Goal: Communication & Community: Answer question/provide support

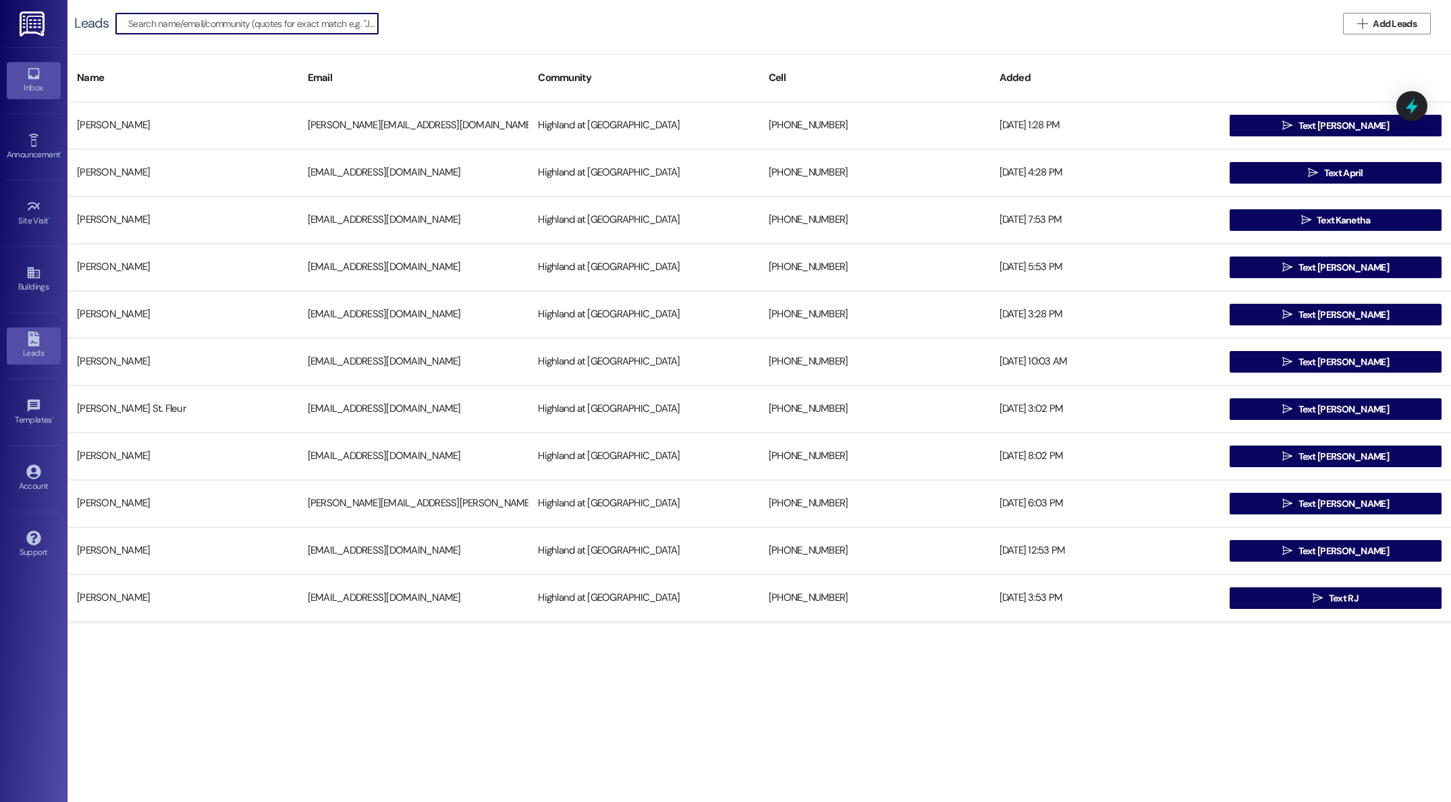
click at [38, 77] on icon at bounding box center [33, 73] width 11 height 11
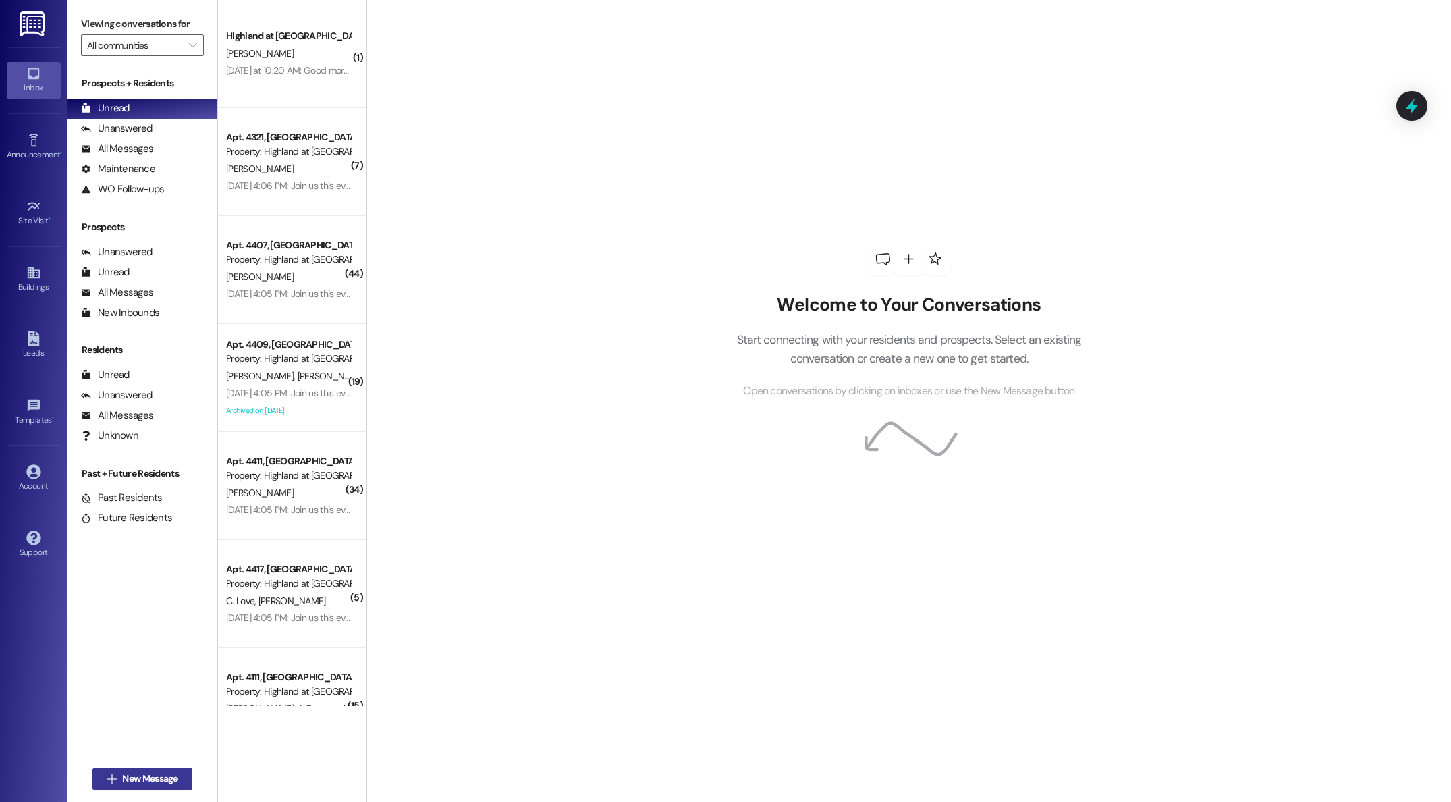
click at [144, 778] on span "New Message" at bounding box center [149, 779] width 55 height 14
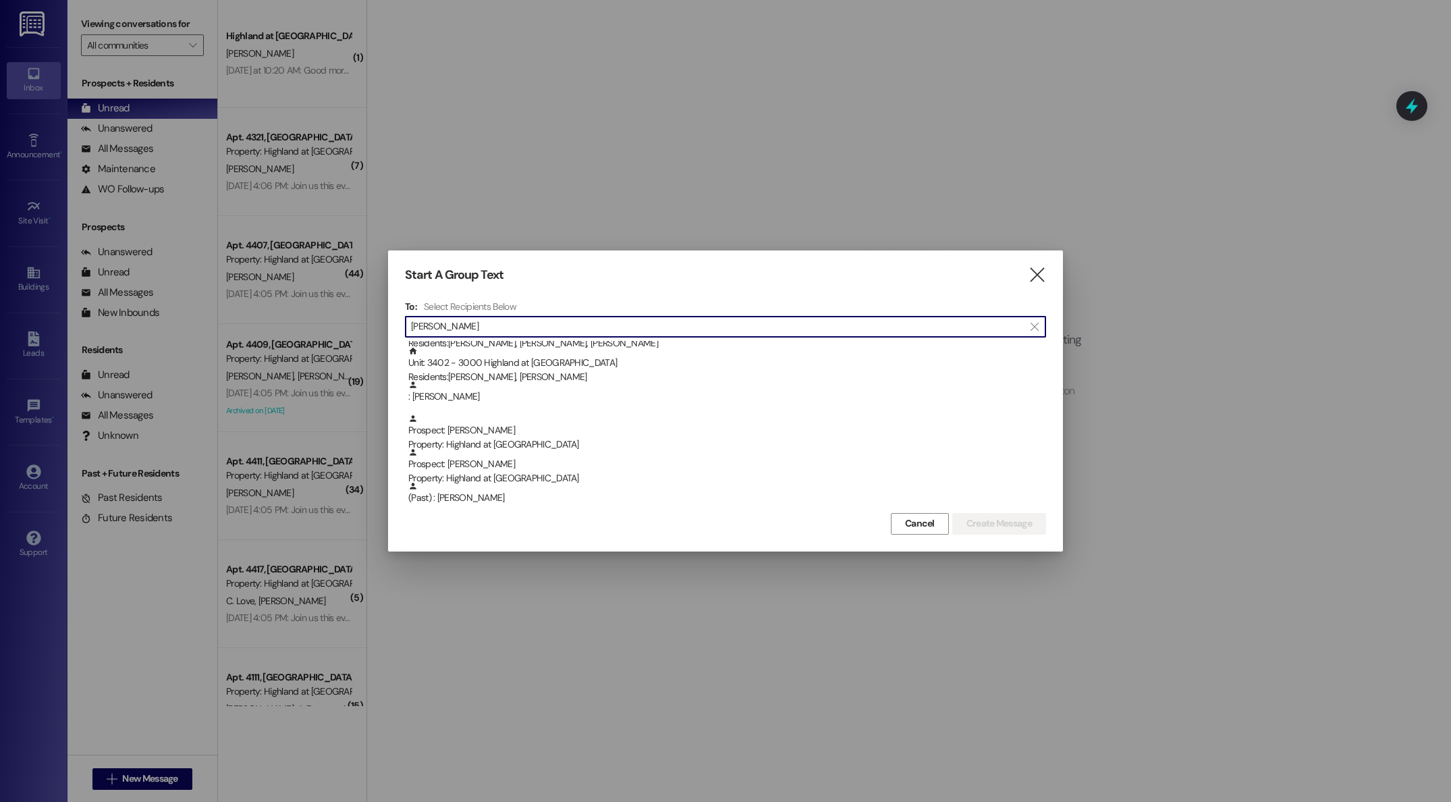
scroll to position [25, 0]
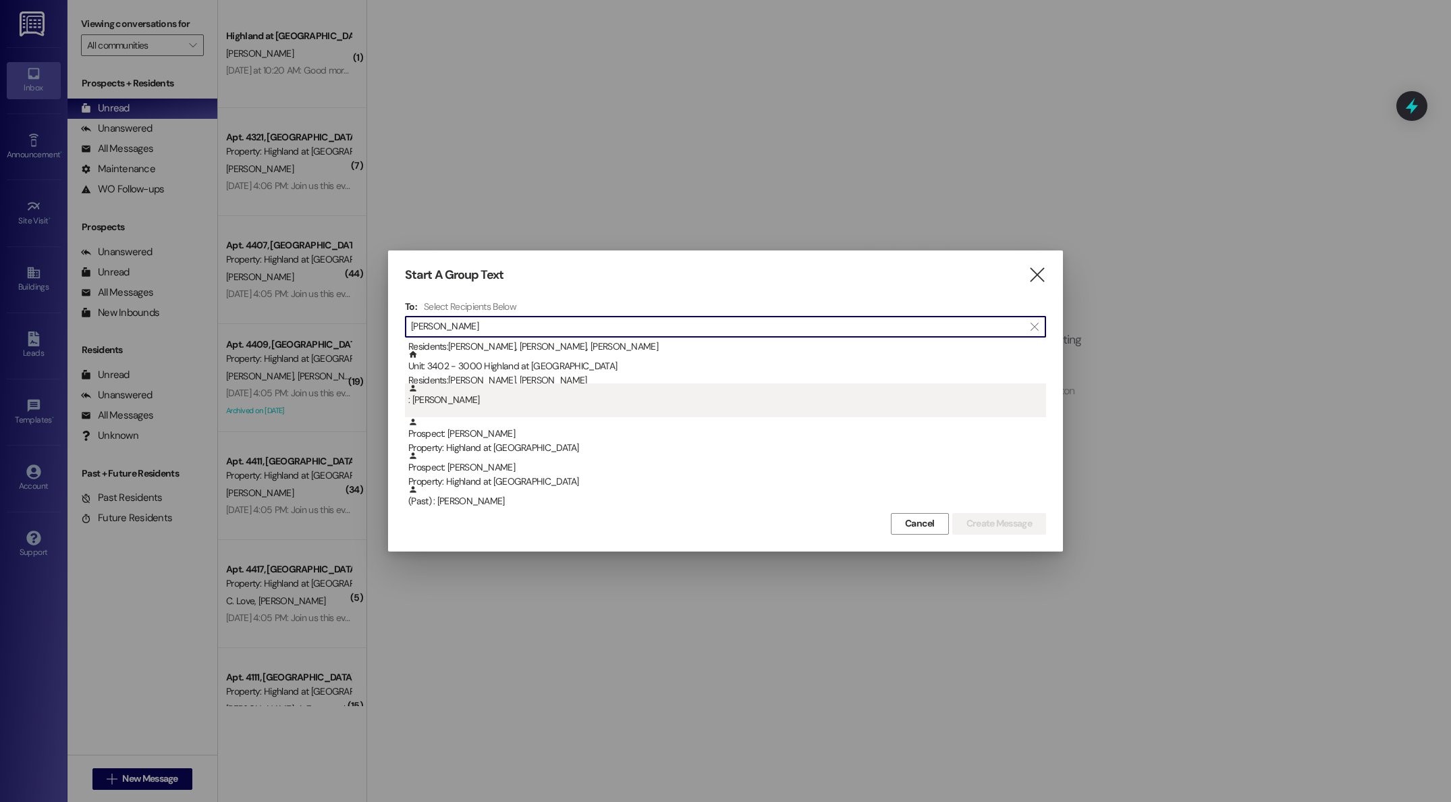
type input "[PERSON_NAME]"
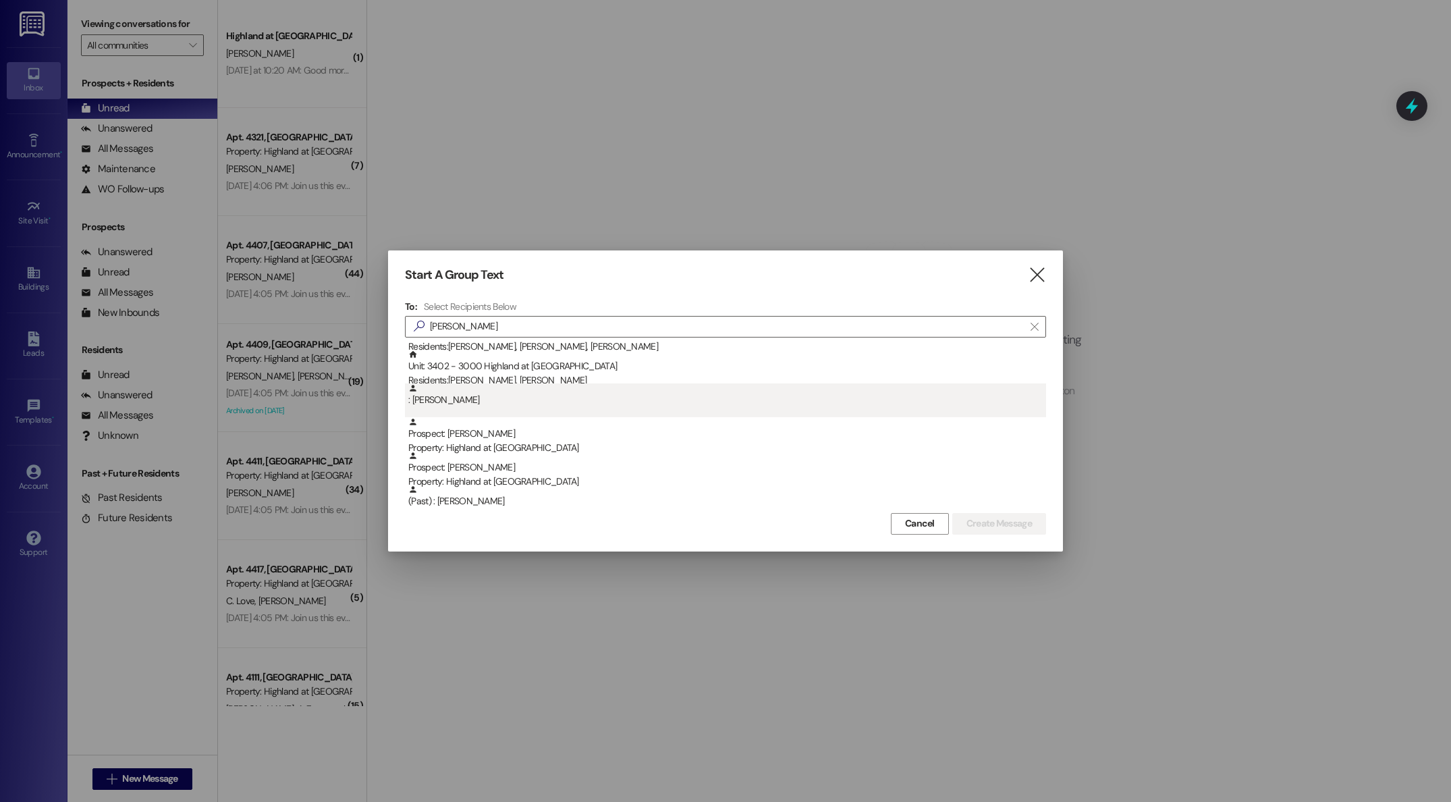
click at [468, 399] on div ": [PERSON_NAME]" at bounding box center [727, 395] width 638 height 24
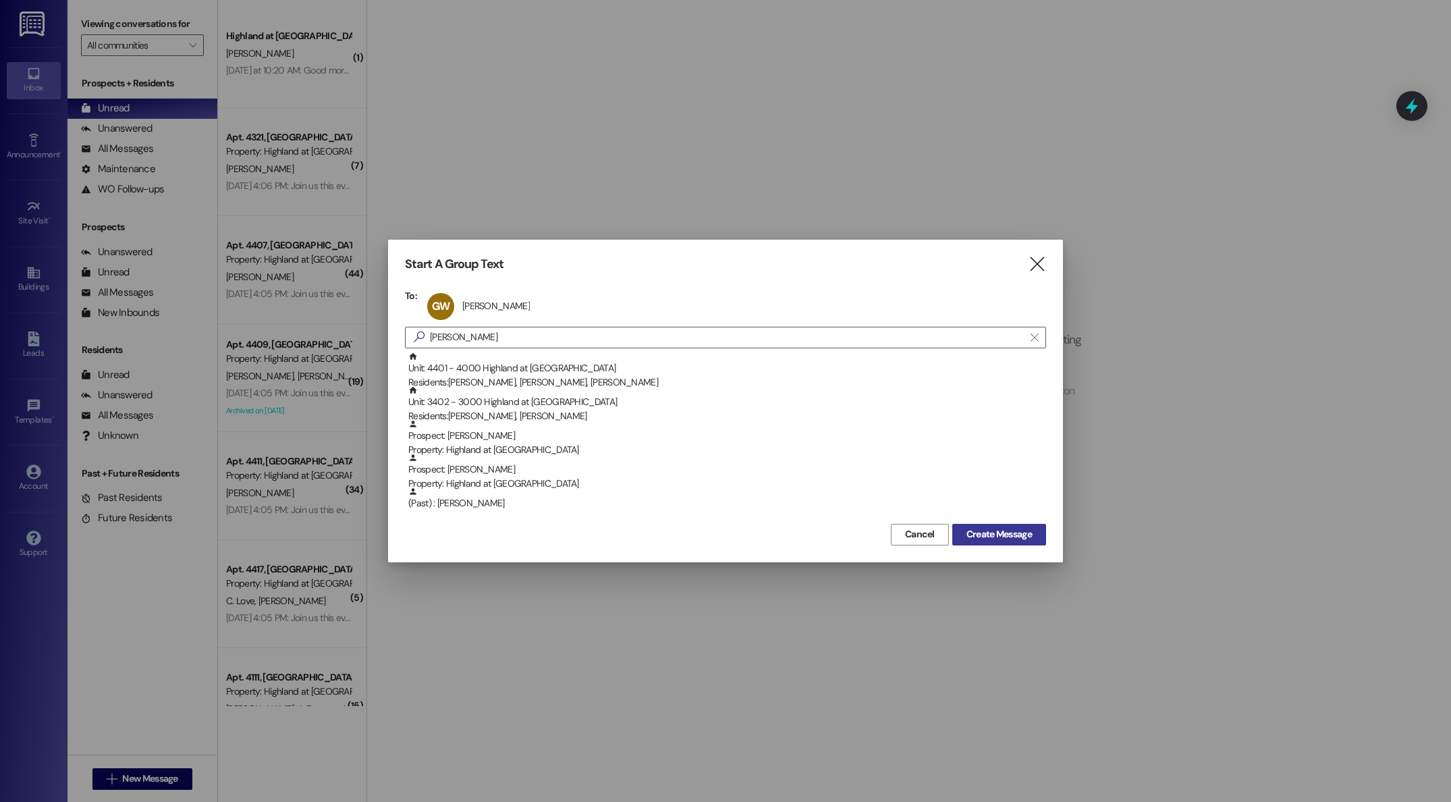
click at [996, 532] on span "Create Message" at bounding box center [999, 534] width 65 height 14
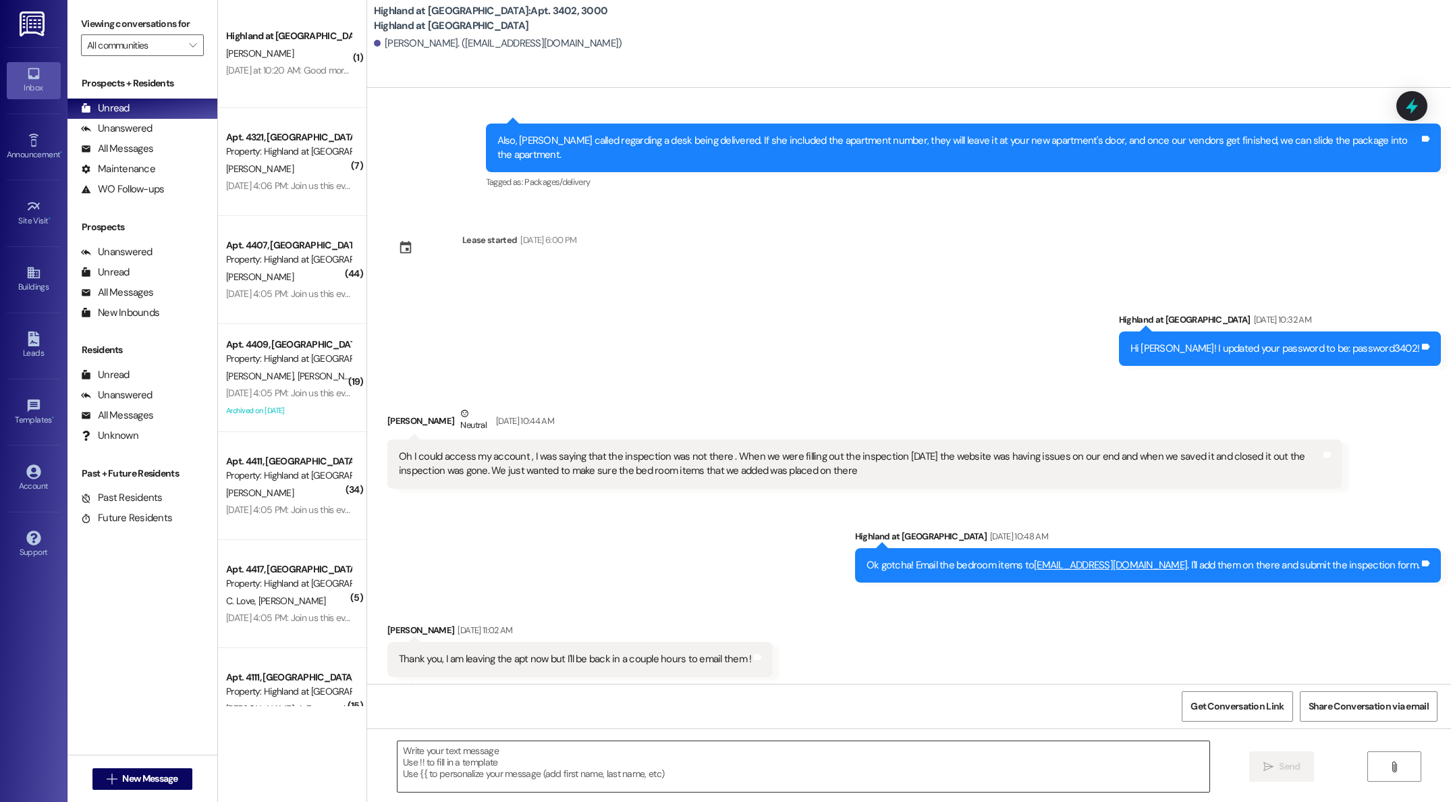
scroll to position [2118, 0]
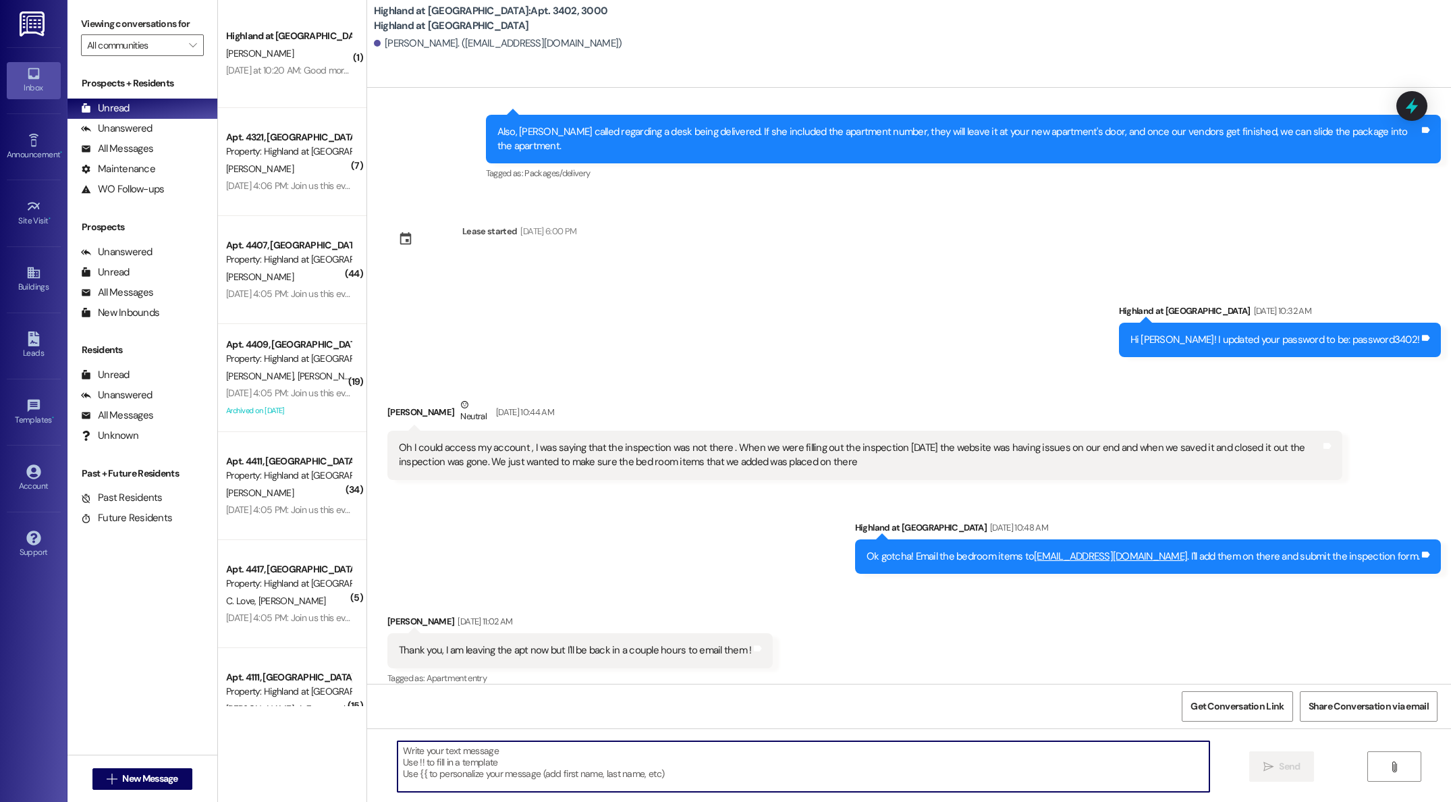
click at [566, 756] on textarea at bounding box center [804, 766] width 812 height 51
type textarea "Good morning, I just sent over that lease."
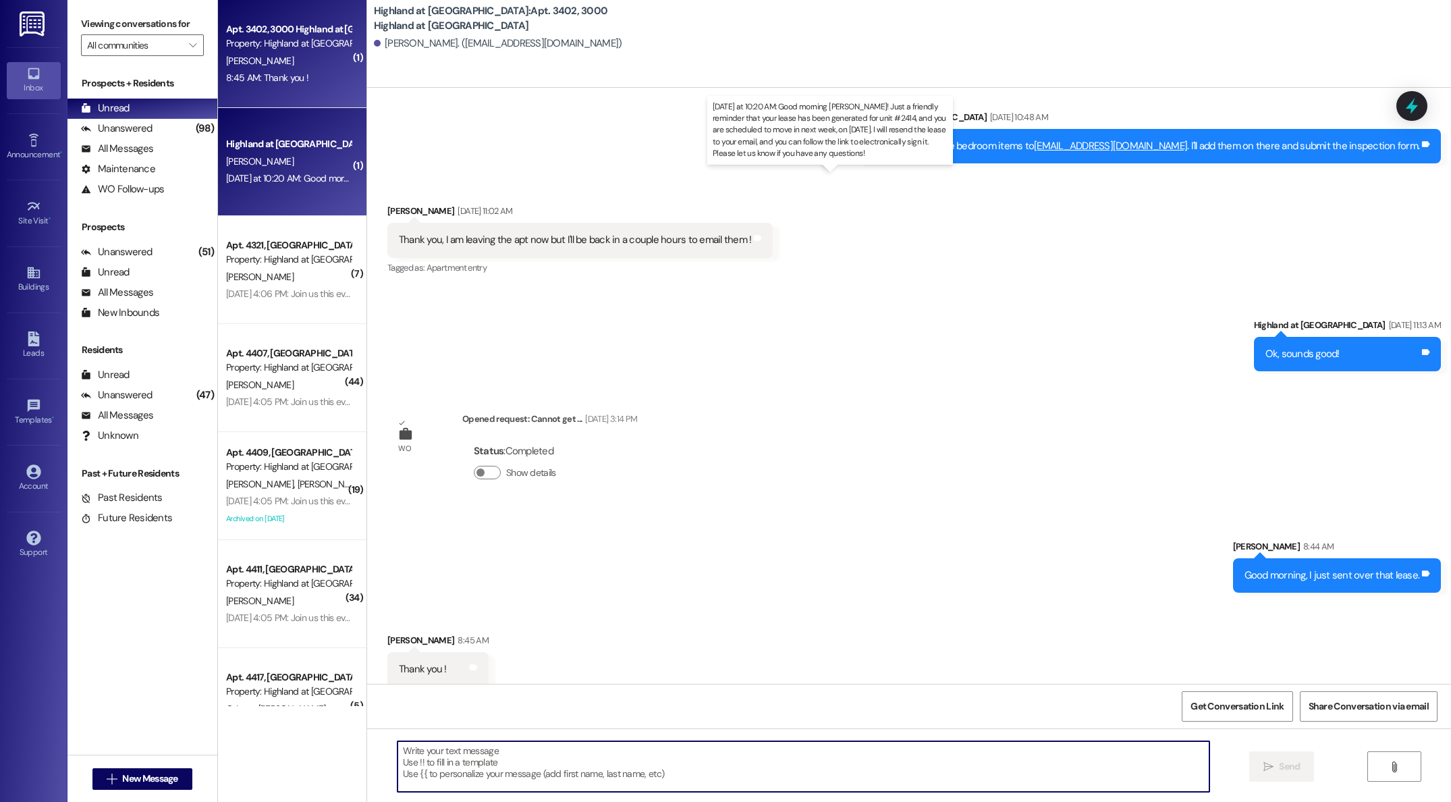
scroll to position [0, 0]
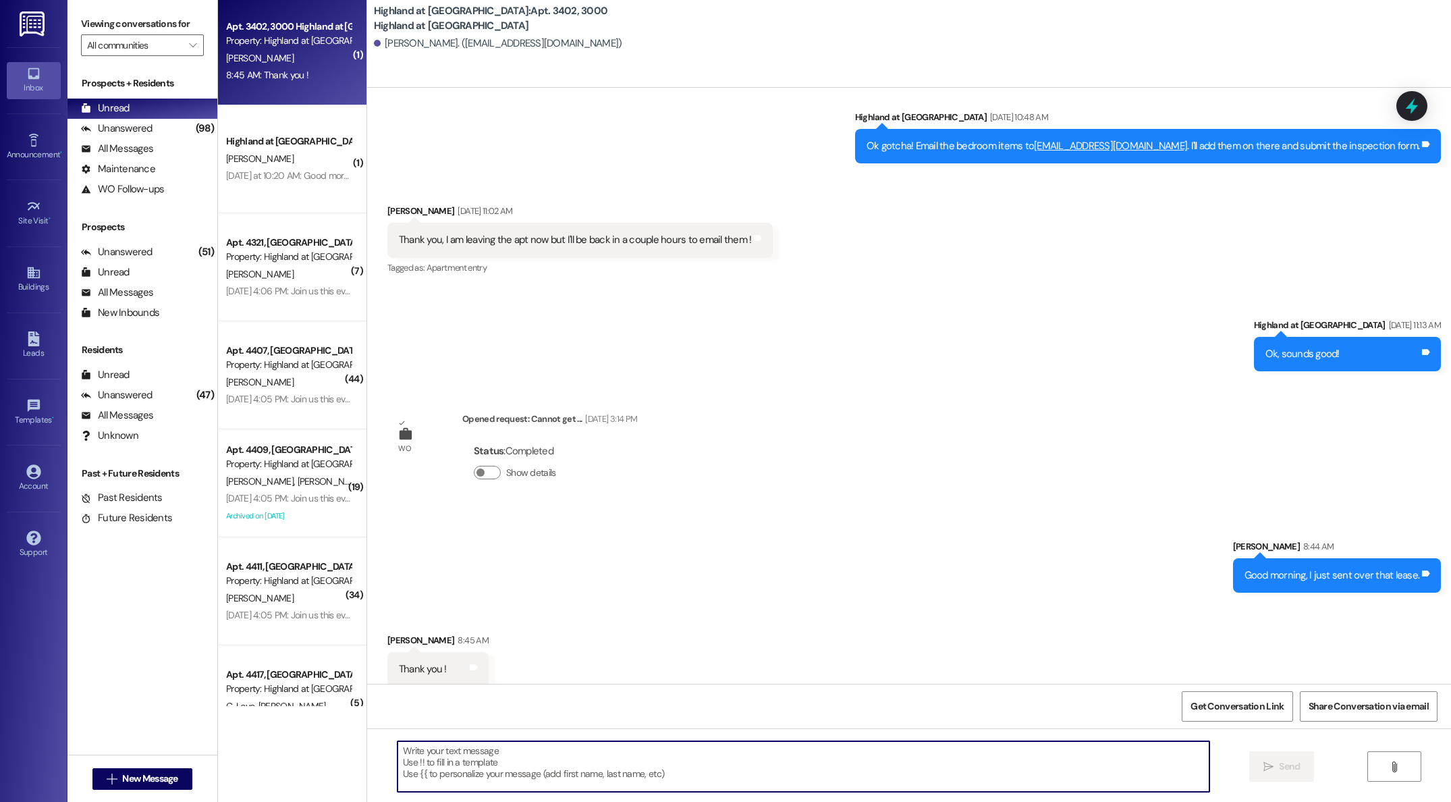
click at [586, 755] on textarea at bounding box center [804, 766] width 812 height 51
type textarea "Absolutely, let us know if you need anything else :) Have a great [DATE]."
